Goal: Task Accomplishment & Management: Use online tool/utility

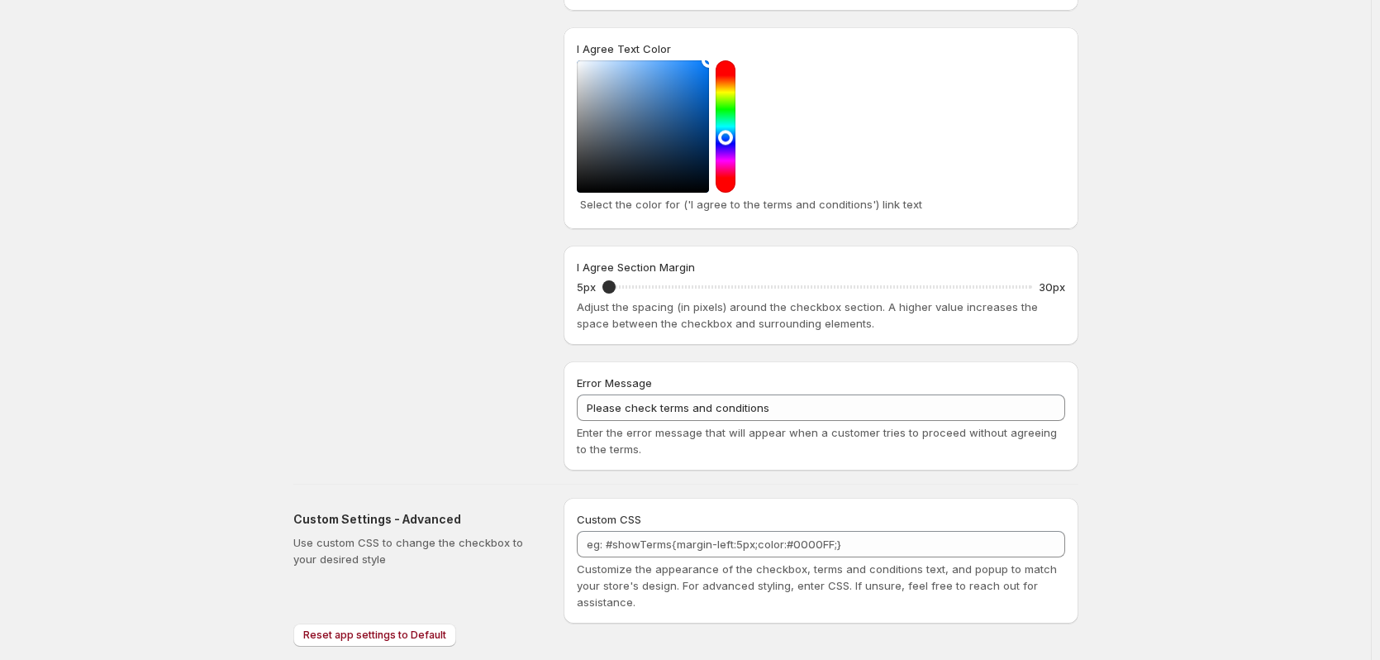
scroll to position [540, 0]
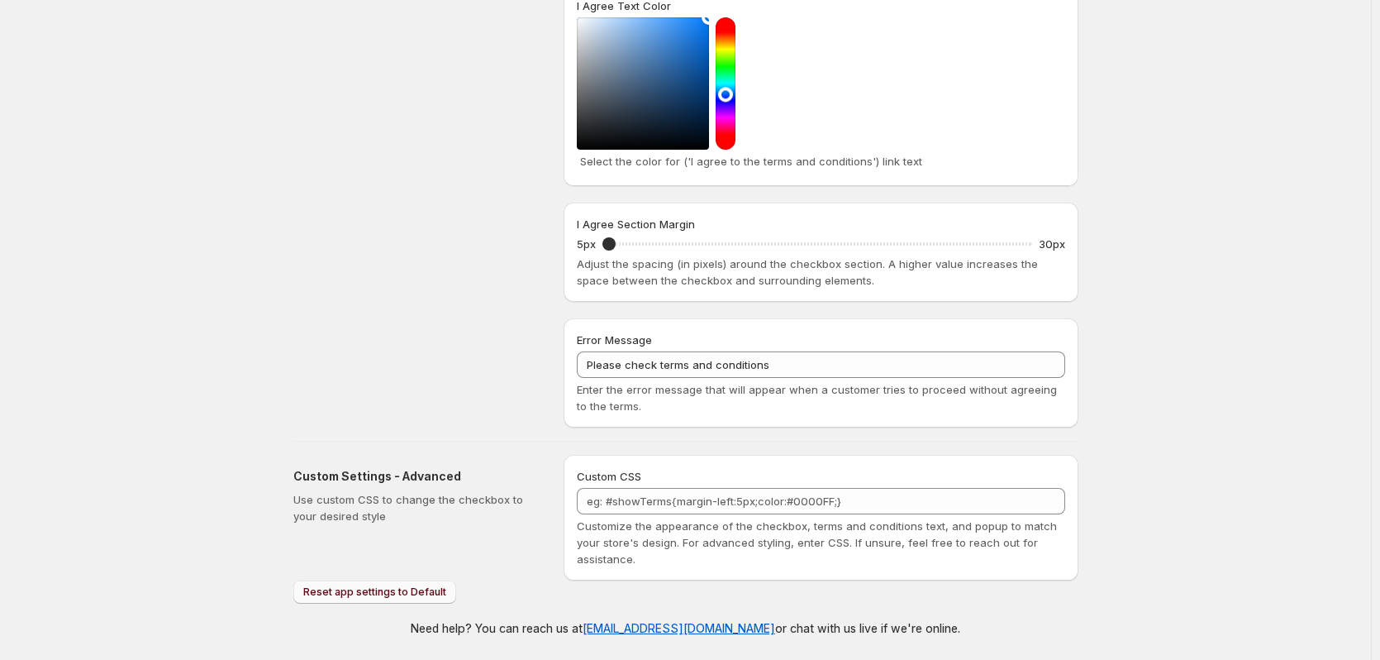
click at [341, 598] on button "Reset app settings to Default" at bounding box center [374, 591] width 163 height 23
